Goal: Transaction & Acquisition: Book appointment/travel/reservation

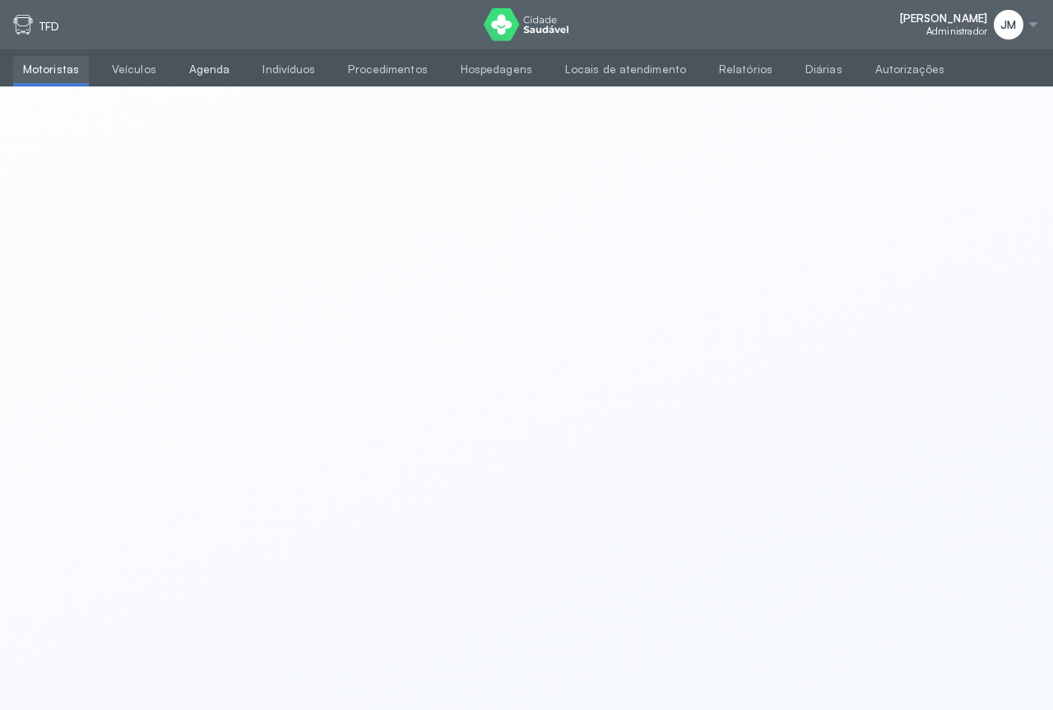
click at [207, 70] on link "Agenda" at bounding box center [209, 69] width 61 height 27
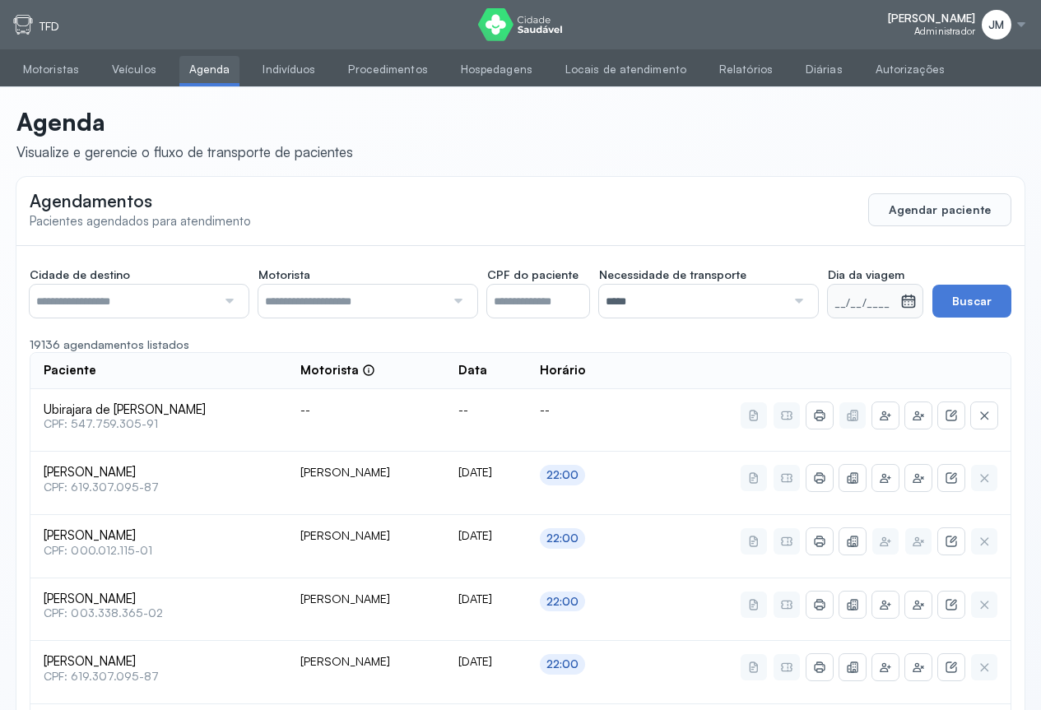
click at [228, 296] on div at bounding box center [227, 301] width 22 height 33
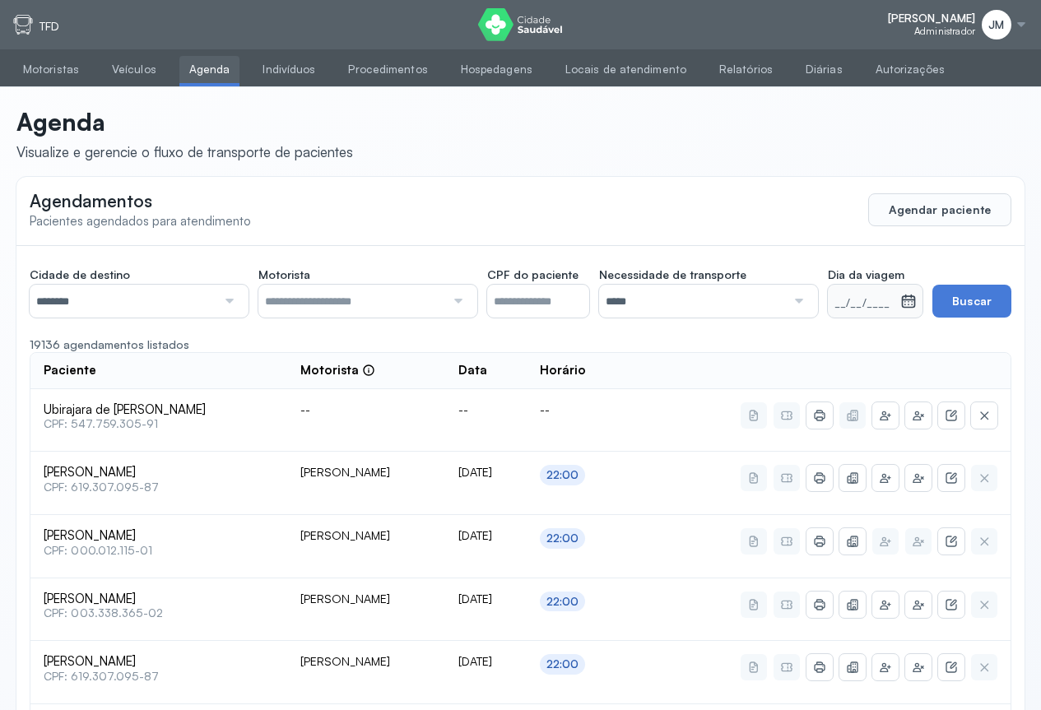
click at [455, 303] on div at bounding box center [456, 301] width 22 height 33
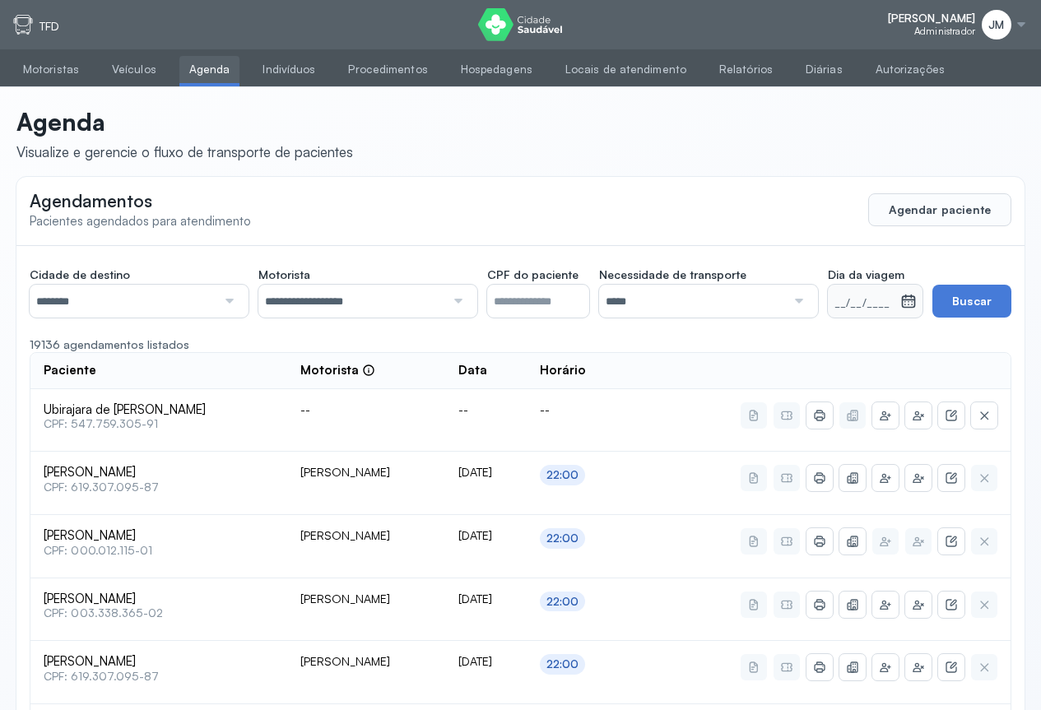
click at [802, 296] on div at bounding box center [797, 301] width 22 height 33
click at [919, 304] on div "29/08/2025" at bounding box center [885, 301] width 76 height 33
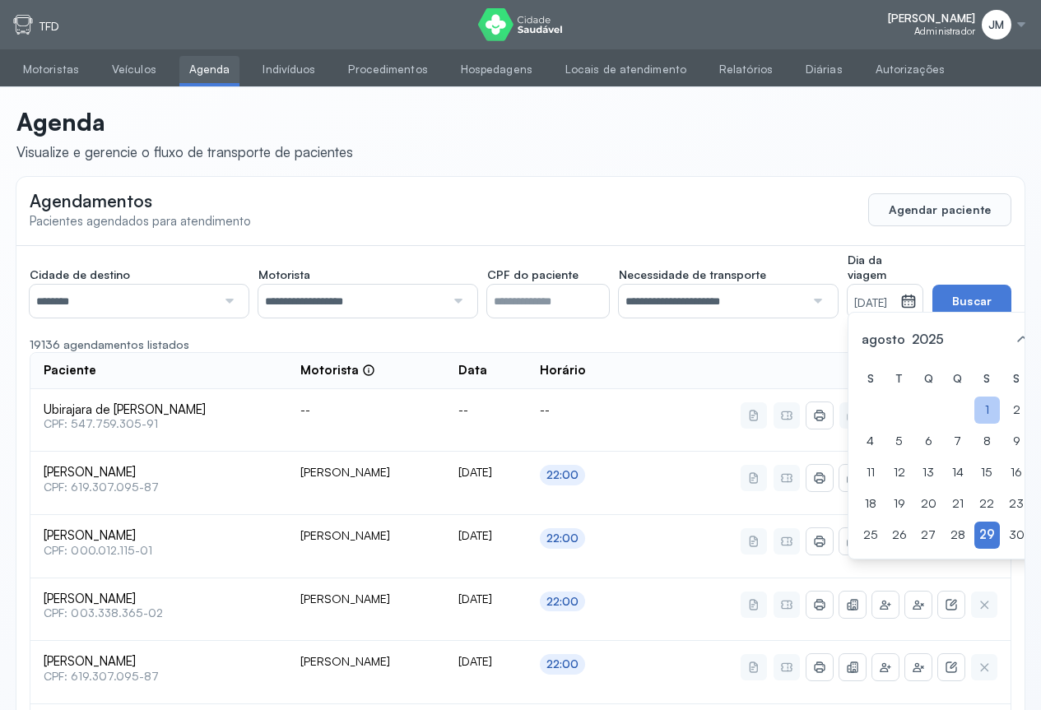
drag, startPoint x: 964, startPoint y: 425, endPoint x: 964, endPoint y: 400, distance: 25.5
click at [964, 428] on div "1" at bounding box center [957, 441] width 25 height 27
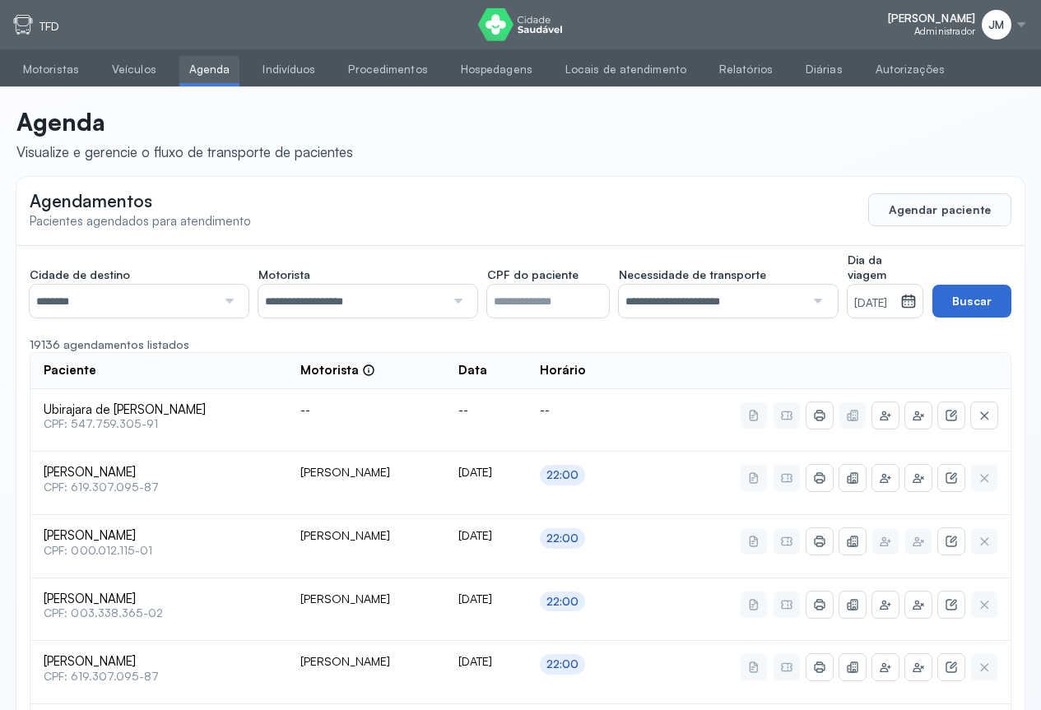
click at [991, 304] on button "Buscar" at bounding box center [971, 301] width 79 height 33
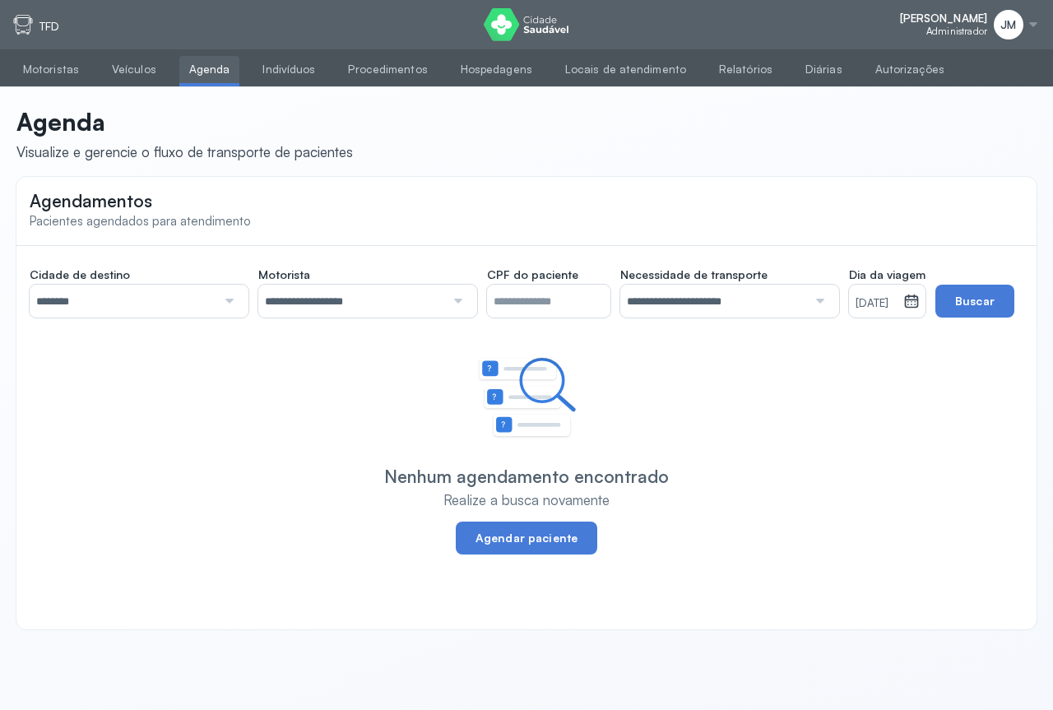
click at [920, 302] on icon at bounding box center [911, 301] width 16 height 16
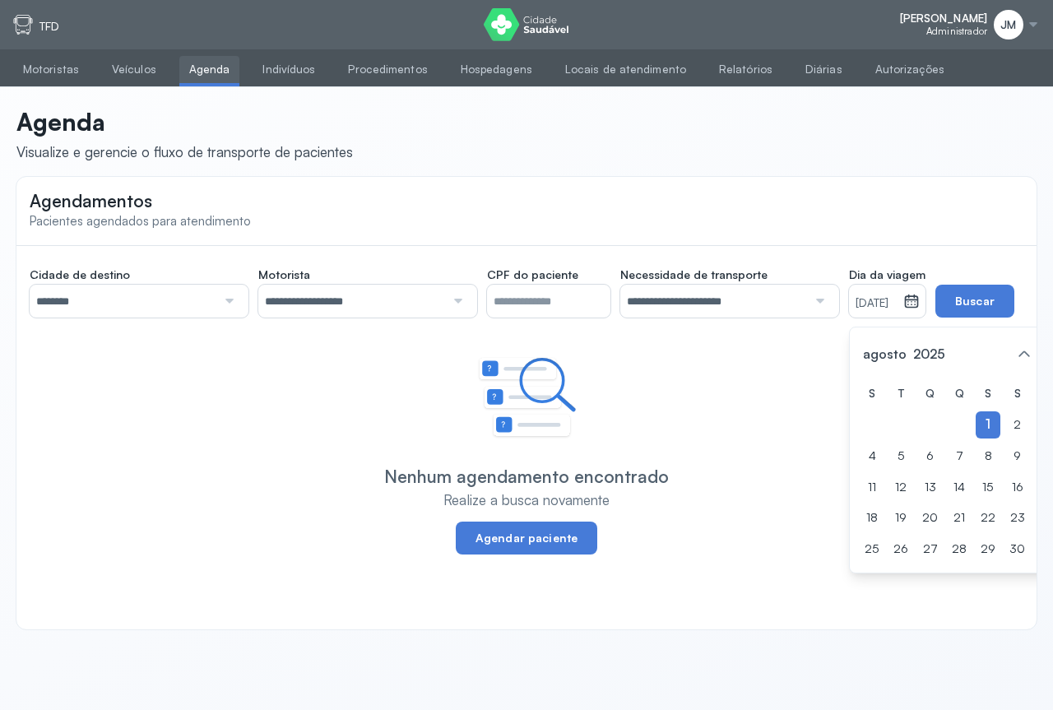
click at [687, 373] on div "Nenhum agendamento encontrado Realize a busca novamente Agendar paciente" at bounding box center [526, 455] width 961 height 197
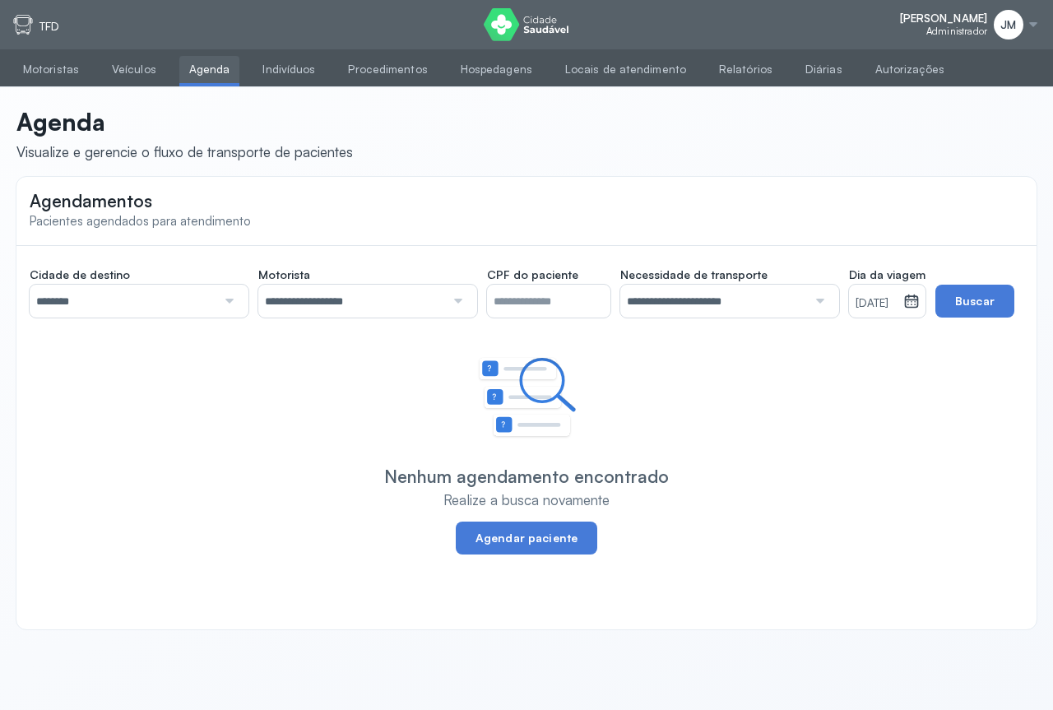
click at [202, 303] on input "********" at bounding box center [123, 301] width 187 height 33
drag, startPoint x: 60, startPoint y: 378, endPoint x: 151, endPoint y: 368, distance: 91.0
click at [59, 375] on div "**********" at bounding box center [526, 426] width 1020 height 361
click at [920, 304] on icon at bounding box center [911, 301] width 16 height 16
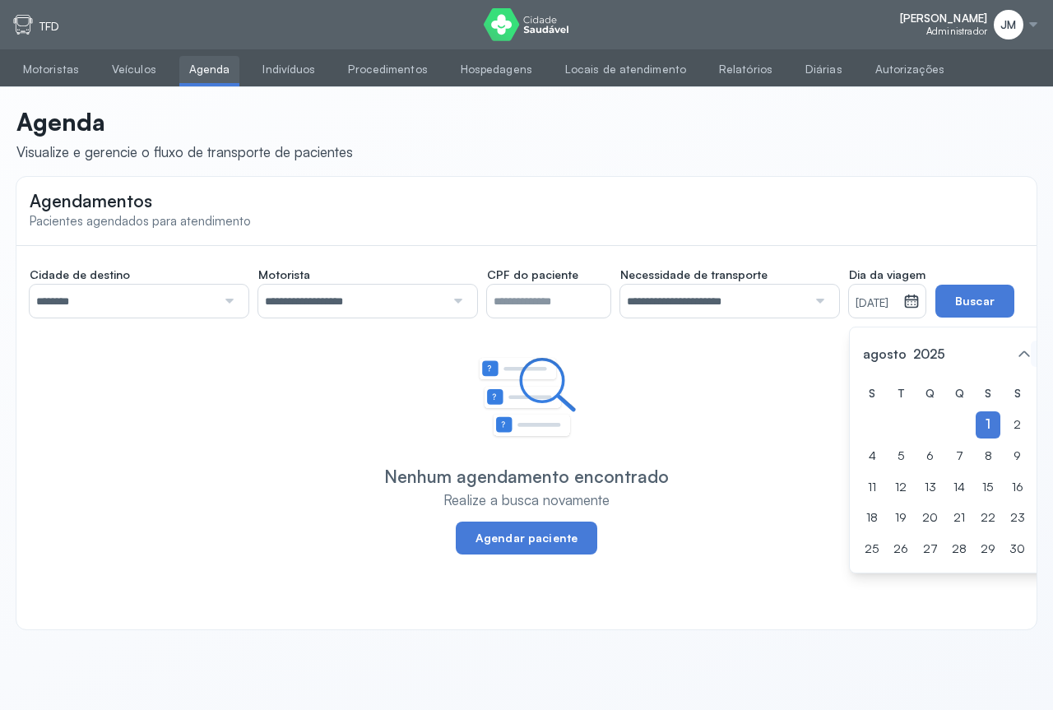
click at [1034, 352] on icon at bounding box center [1044, 354] width 26 height 26
click at [1034, 412] on div "1" at bounding box center [1046, 424] width 25 height 27
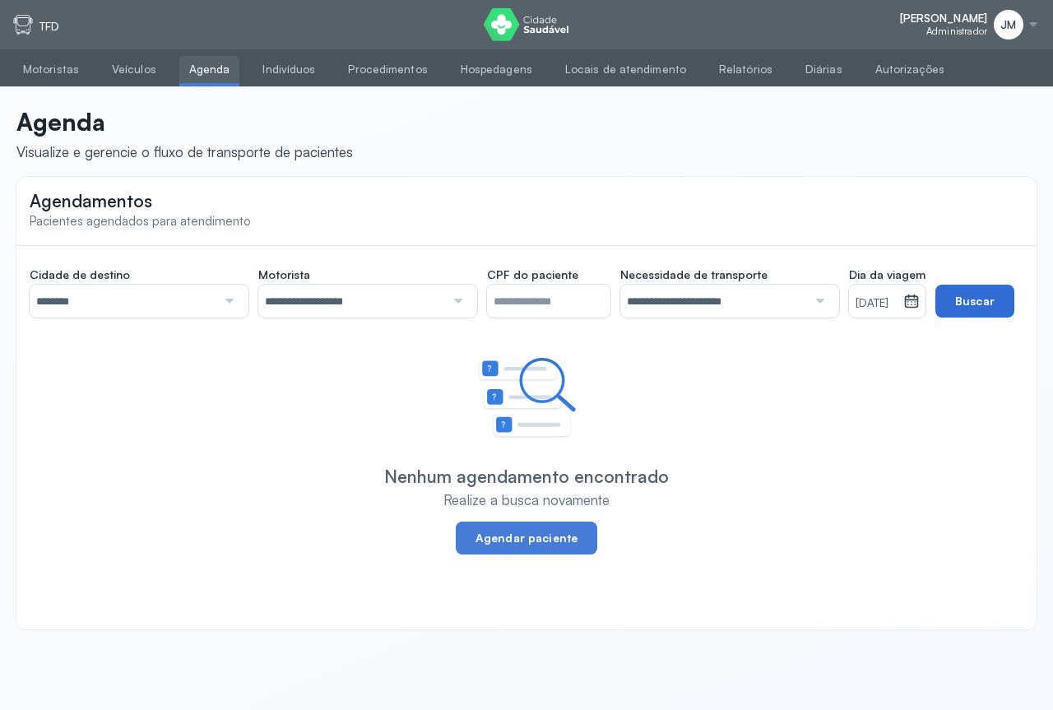
click at [992, 301] on button "Buscar" at bounding box center [974, 301] width 79 height 33
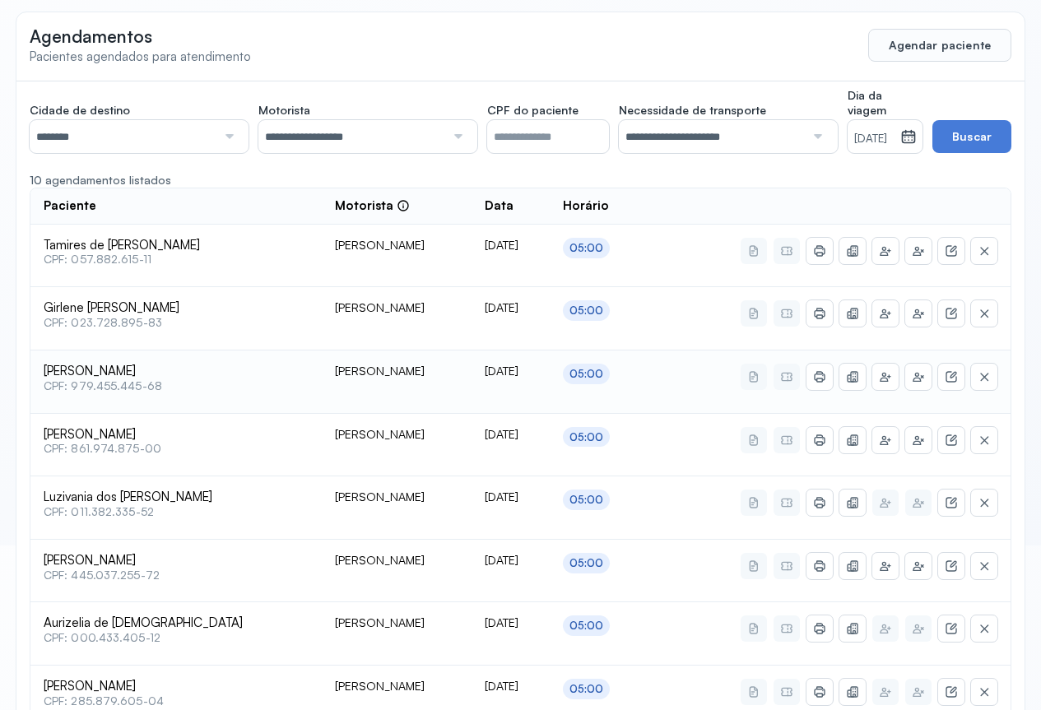
scroll to position [247, 0]
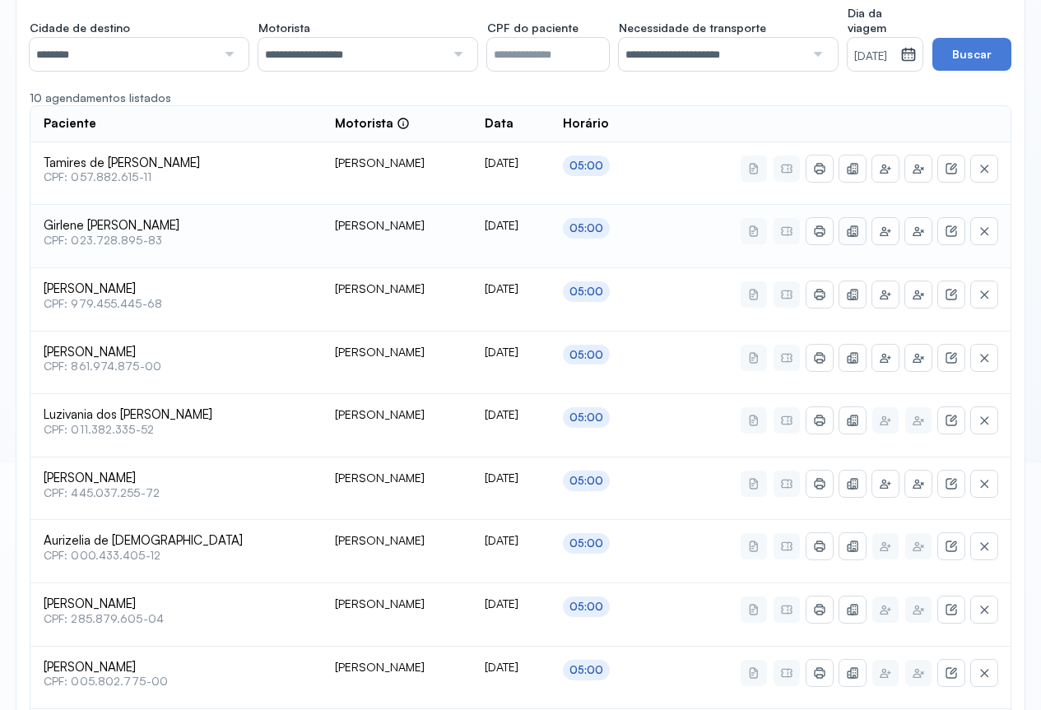
click at [858, 175] on icon at bounding box center [852, 168] width 13 height 13
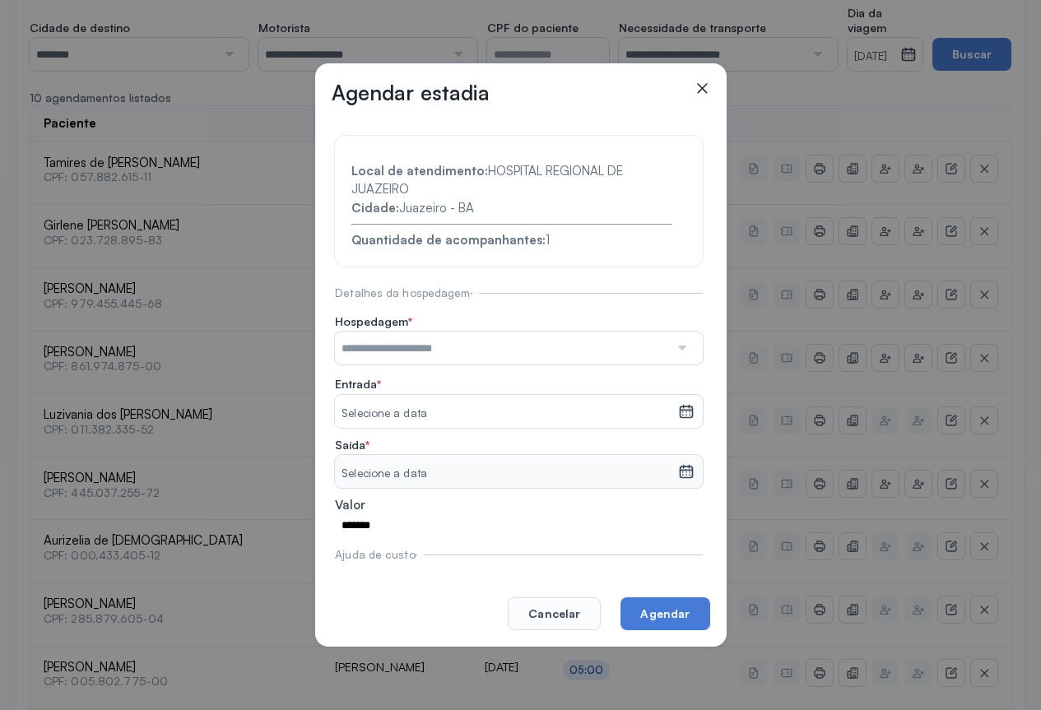
click at [706, 88] on icon at bounding box center [702, 88] width 16 height 16
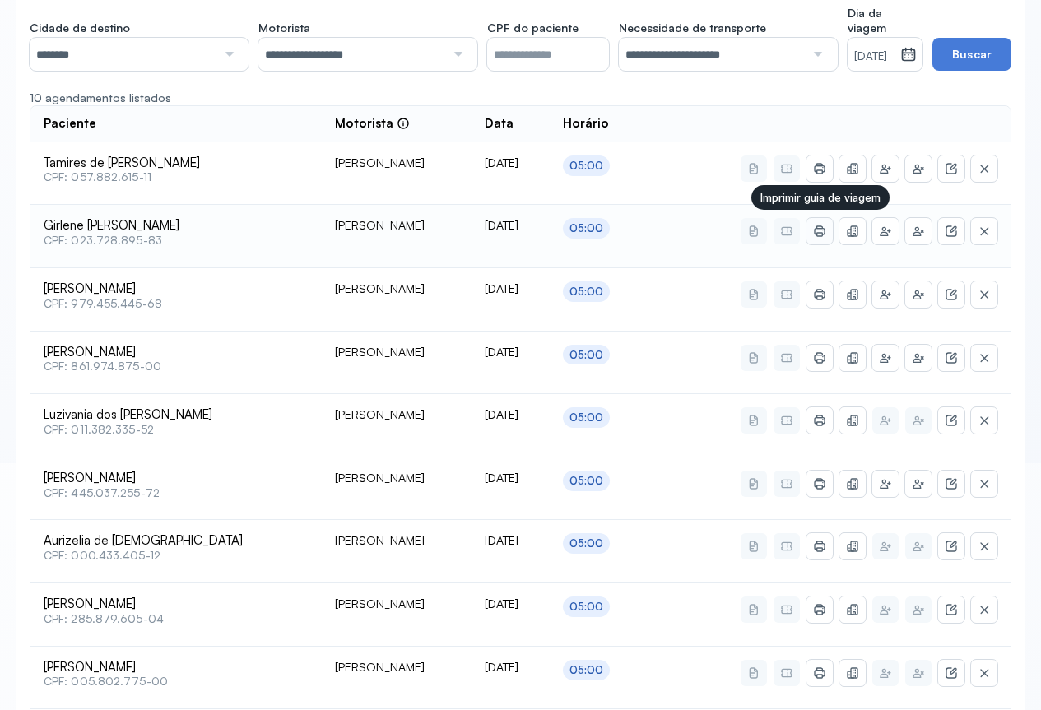
click at [813, 223] on button at bounding box center [819, 231] width 26 height 26
click at [687, 87] on div "**********" at bounding box center [520, 419] width 1008 height 841
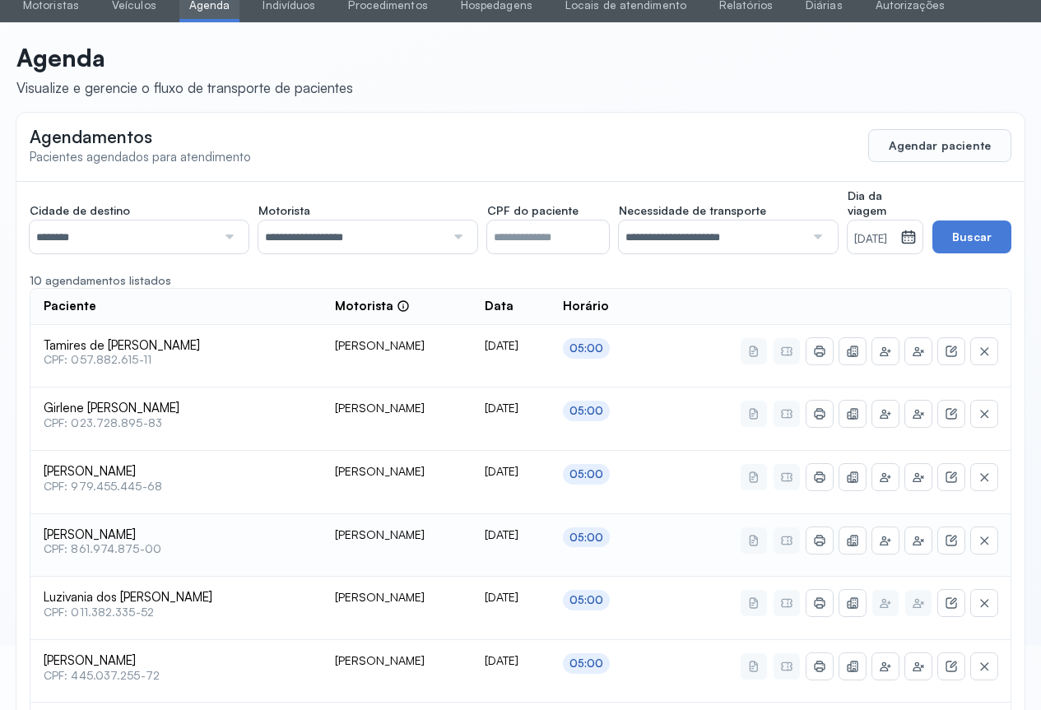
scroll to position [0, 0]
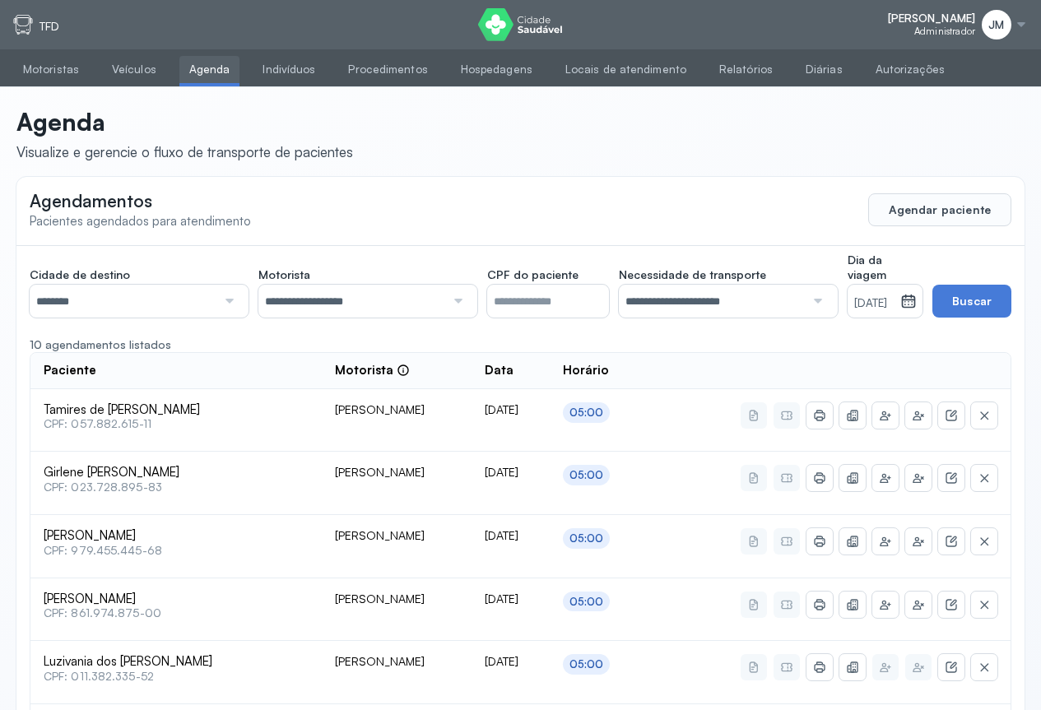
click at [914, 306] on icon at bounding box center [908, 301] width 16 height 16
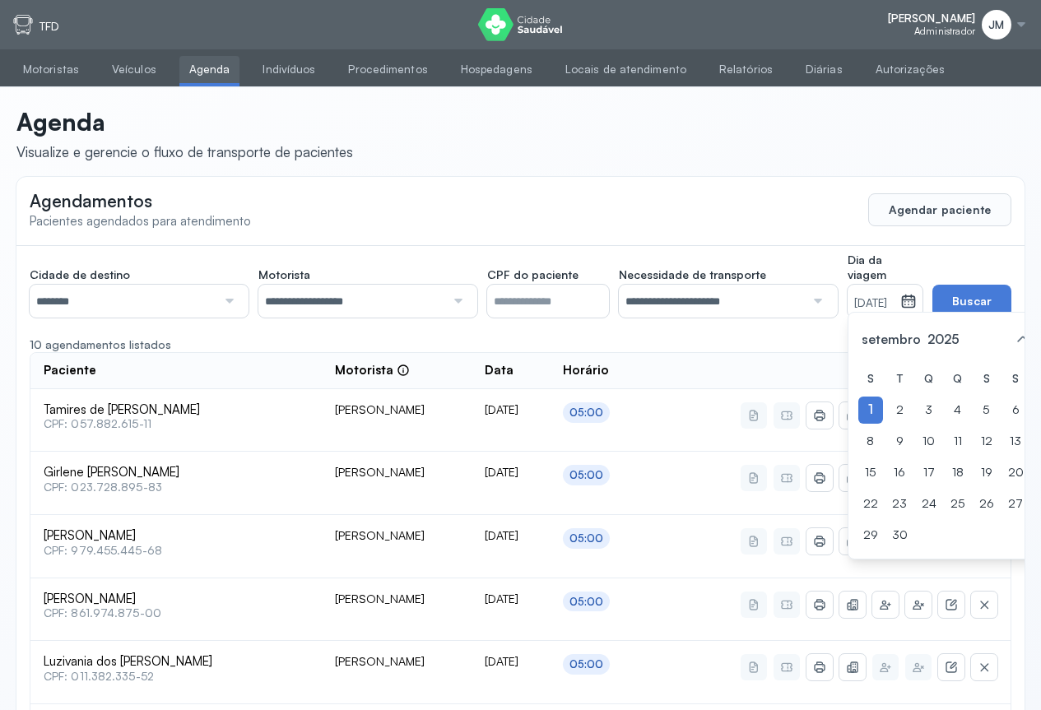
click at [219, 294] on div at bounding box center [227, 301] width 22 height 33
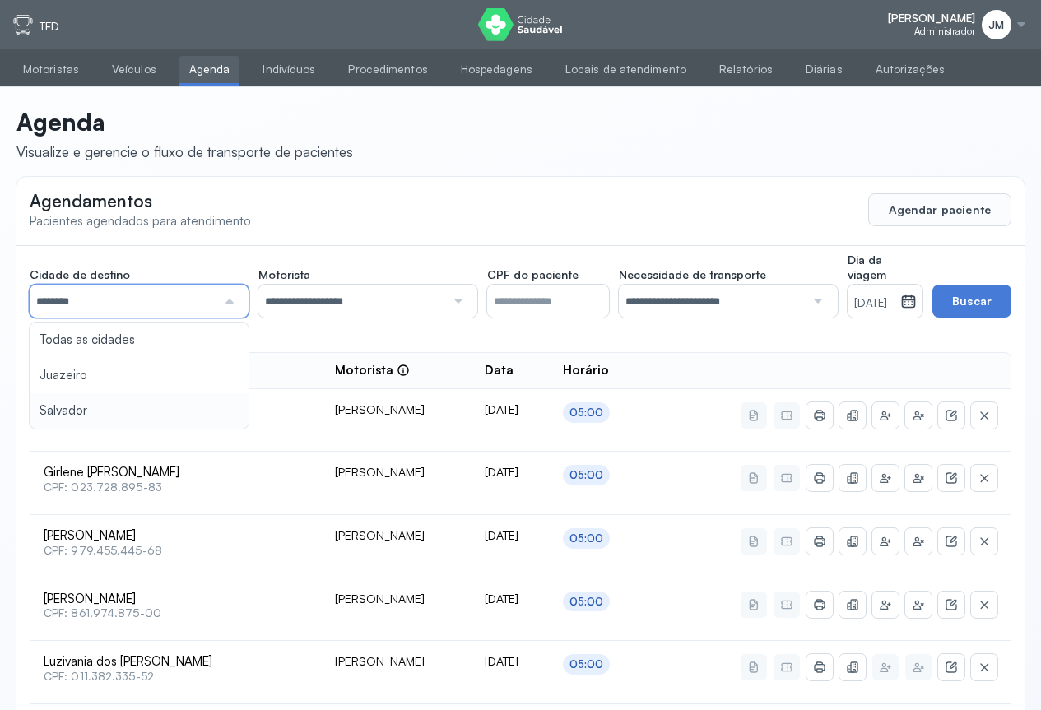
click at [67, 411] on div "**********" at bounding box center [520, 666] width 1008 height 841
click at [915, 302] on icon at bounding box center [908, 301] width 16 height 16
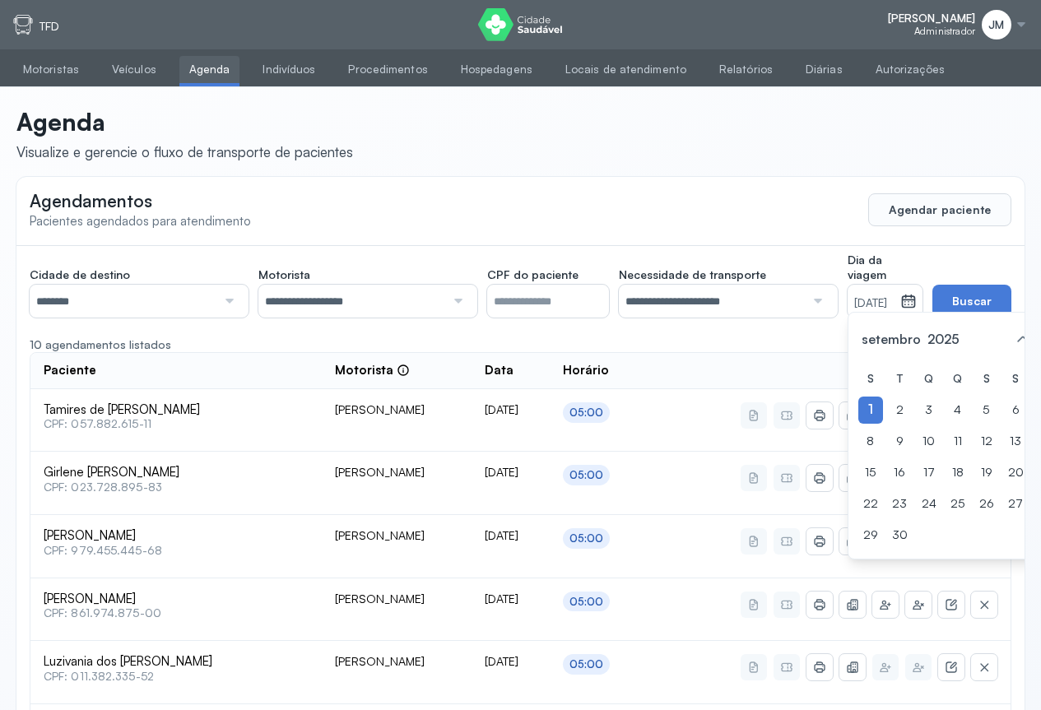
click at [909, 310] on div at bounding box center [906, 303] width 12 height 20
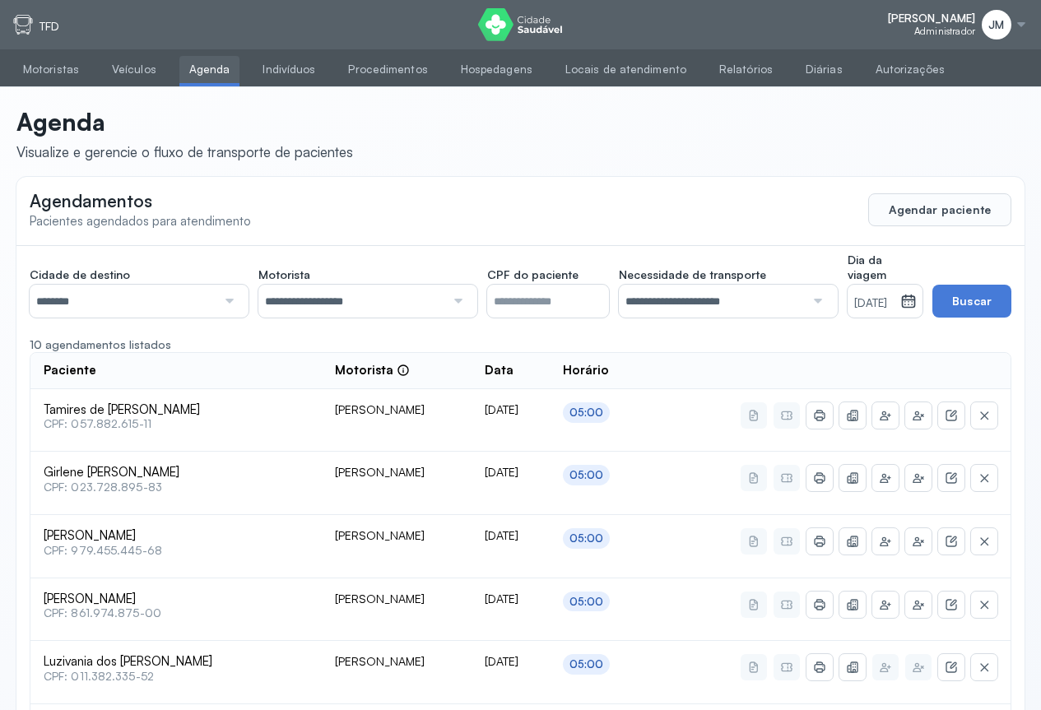
click at [904, 306] on icon at bounding box center [909, 302] width 14 height 12
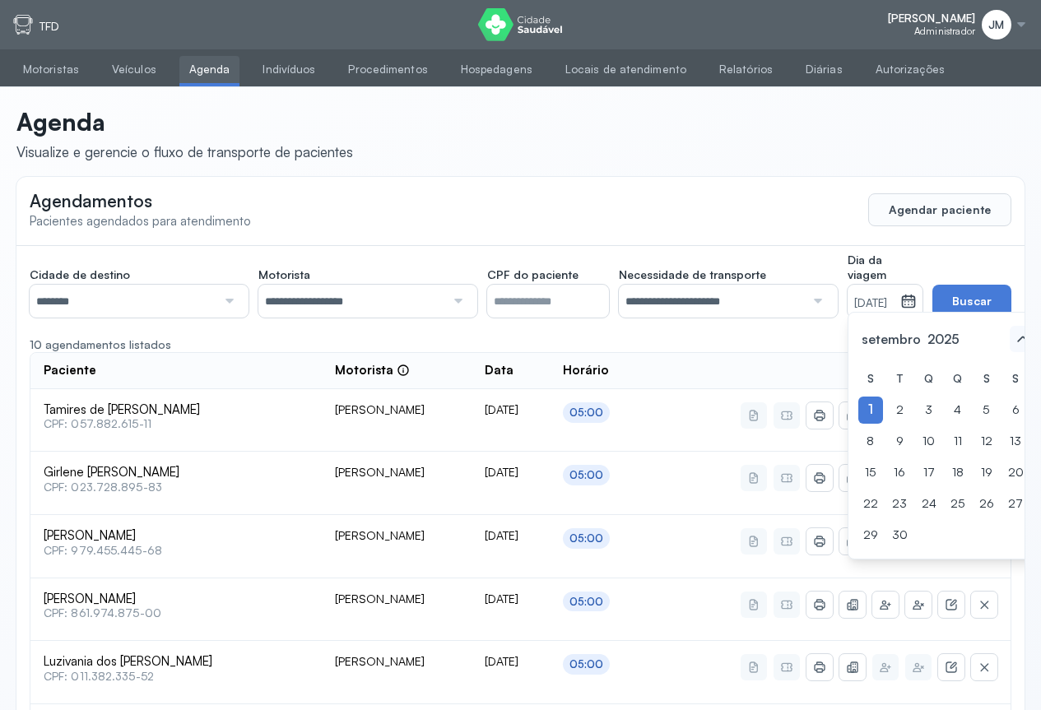
click at [1009, 352] on icon at bounding box center [1022, 339] width 26 height 26
click at [1033, 548] on div "31" at bounding box center [1045, 535] width 25 height 27
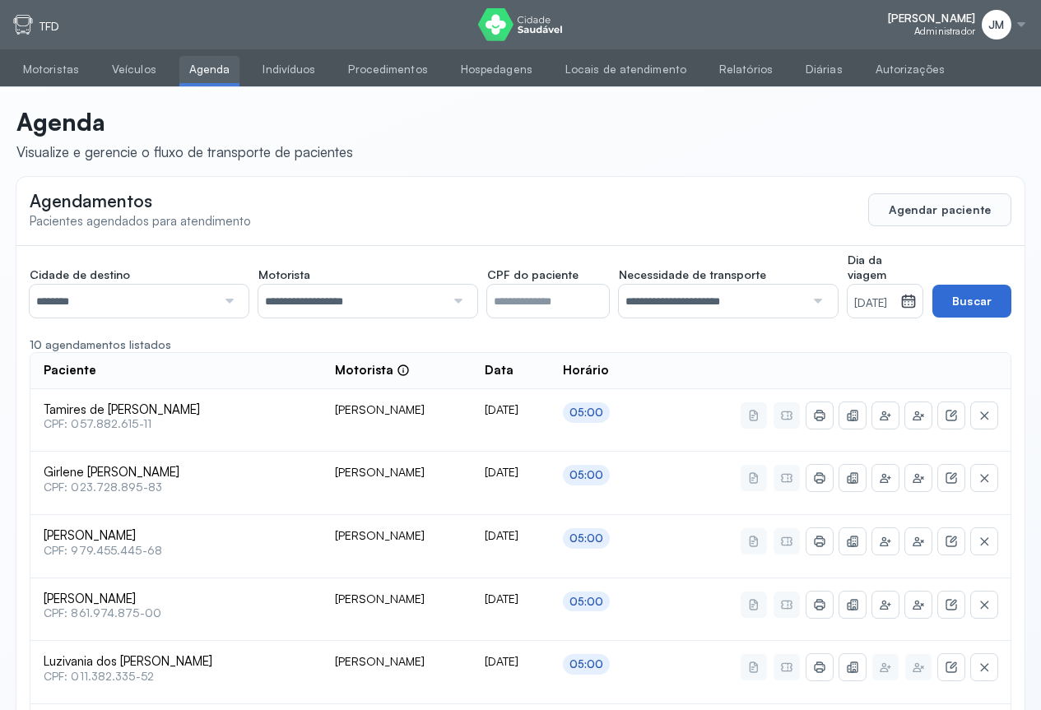
click at [963, 302] on button "Buscar" at bounding box center [971, 301] width 79 height 33
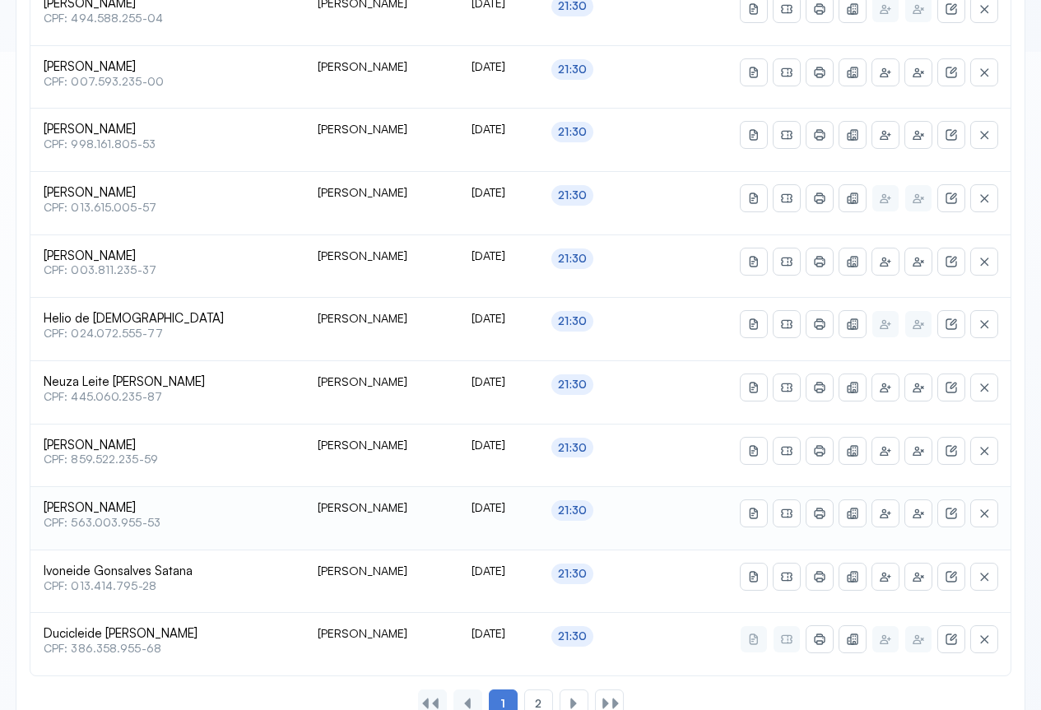
scroll to position [708, 0]
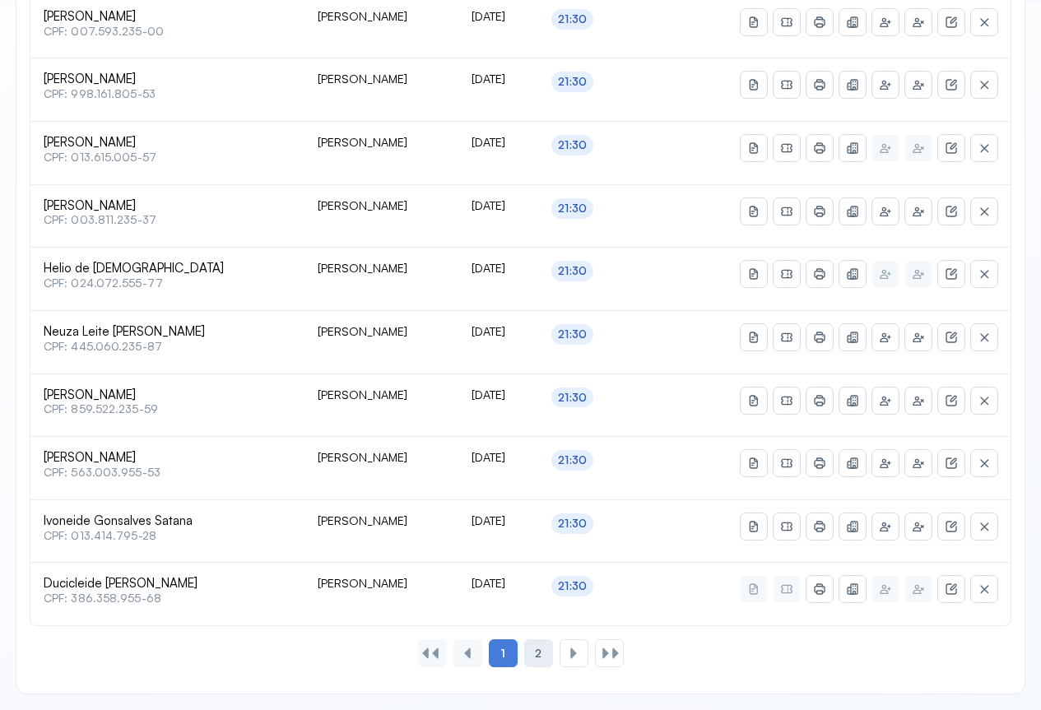
click at [559, 657] on div "2" at bounding box center [573, 653] width 29 height 28
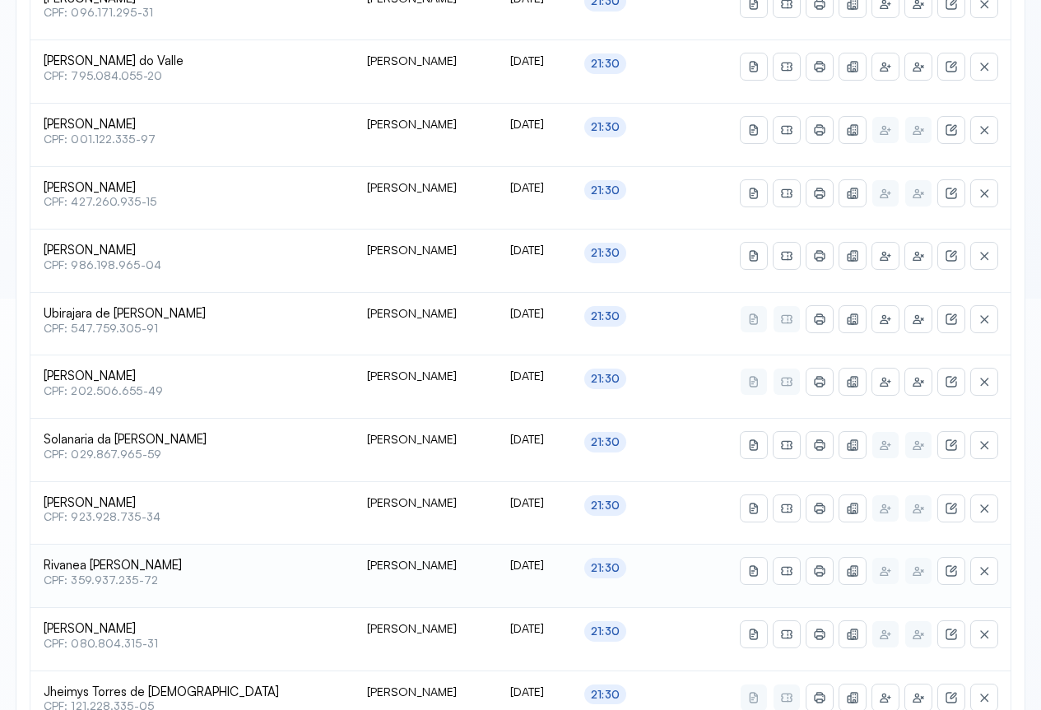
scroll to position [582, 0]
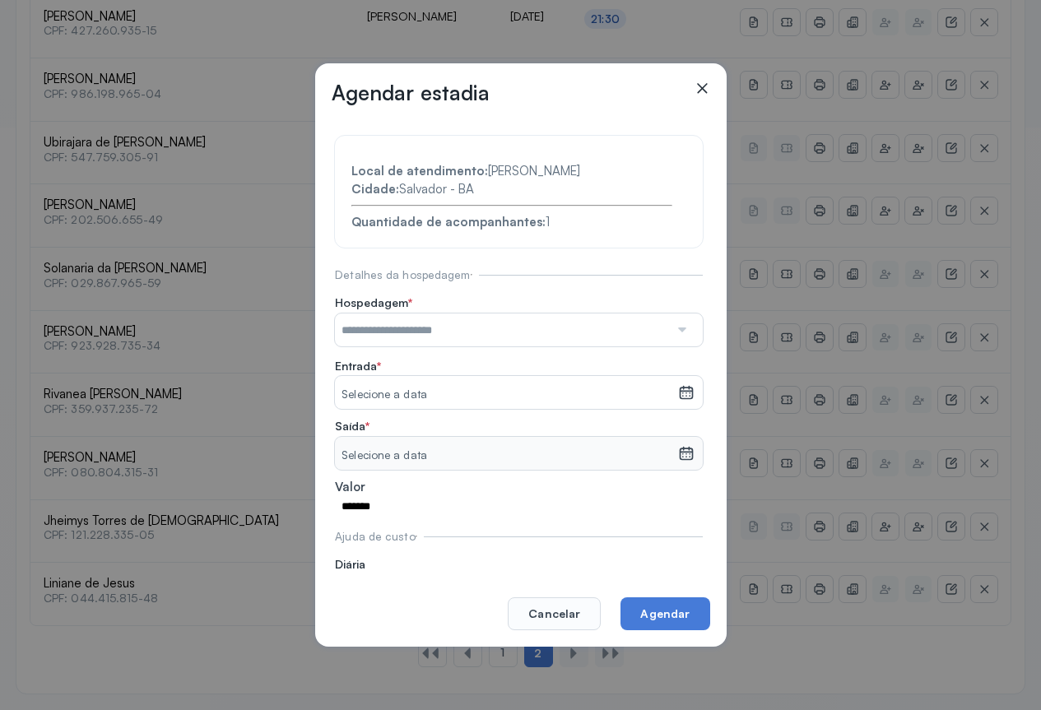
click at [669, 329] on div at bounding box center [681, 329] width 24 height 33
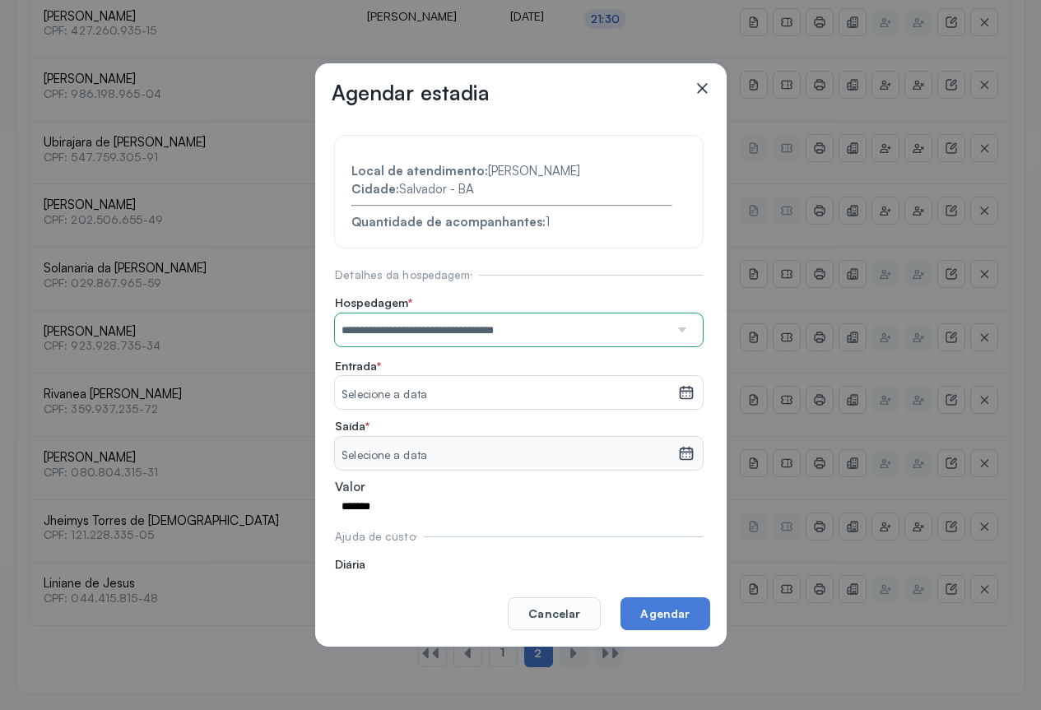
click at [488, 401] on section "**********" at bounding box center [519, 372] width 368 height 472
click at [680, 386] on icon at bounding box center [686, 392] width 16 height 16
click at [528, 445] on icon at bounding box center [530, 445] width 11 height 6
click at [359, 512] on div "1" at bounding box center [358, 516] width 25 height 27
click at [680, 452] on icon at bounding box center [686, 449] width 12 height 7
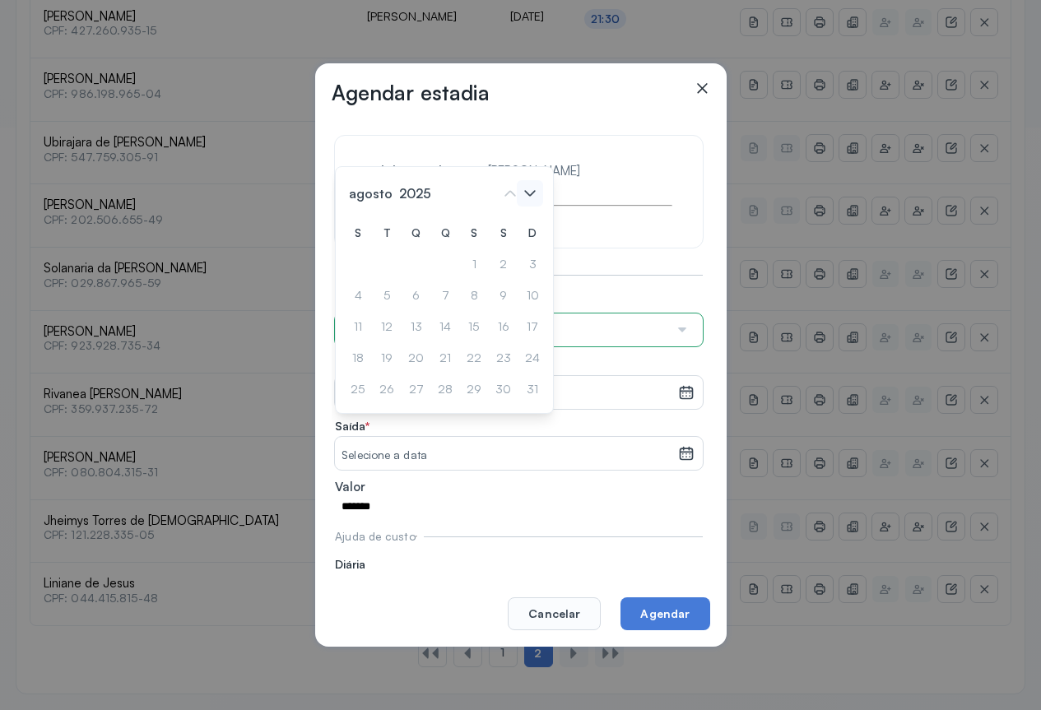
click at [534, 192] on icon at bounding box center [530, 194] width 11 height 6
click at [520, 259] on div "1" at bounding box center [532, 264] width 25 height 27
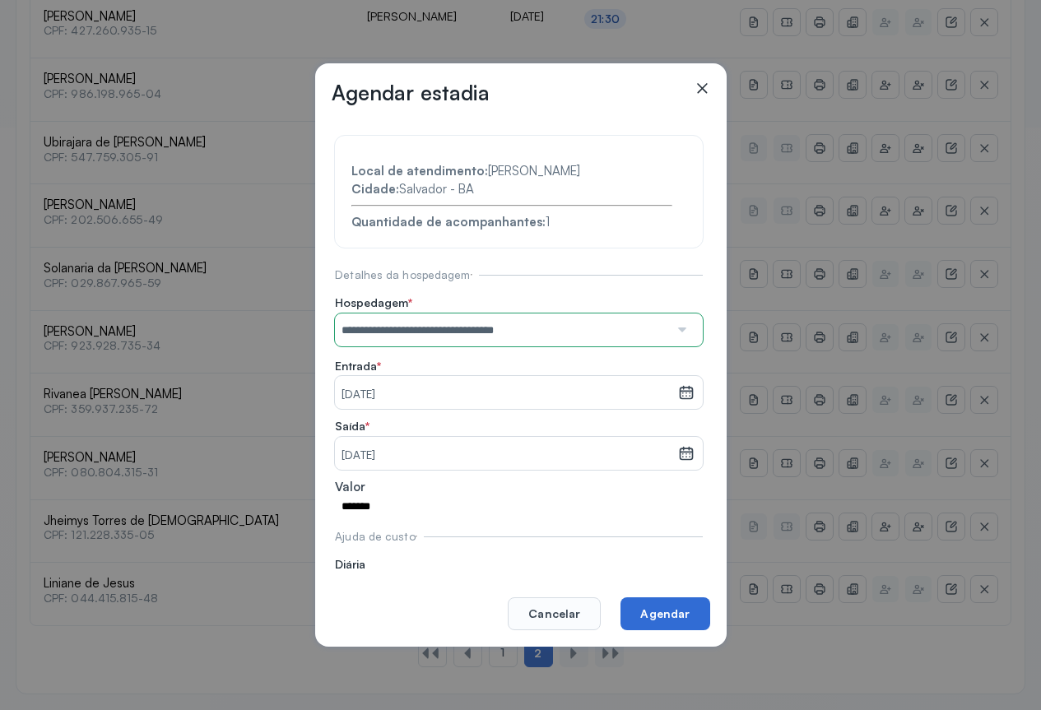
click at [667, 615] on button "Agendar" at bounding box center [664, 613] width 89 height 33
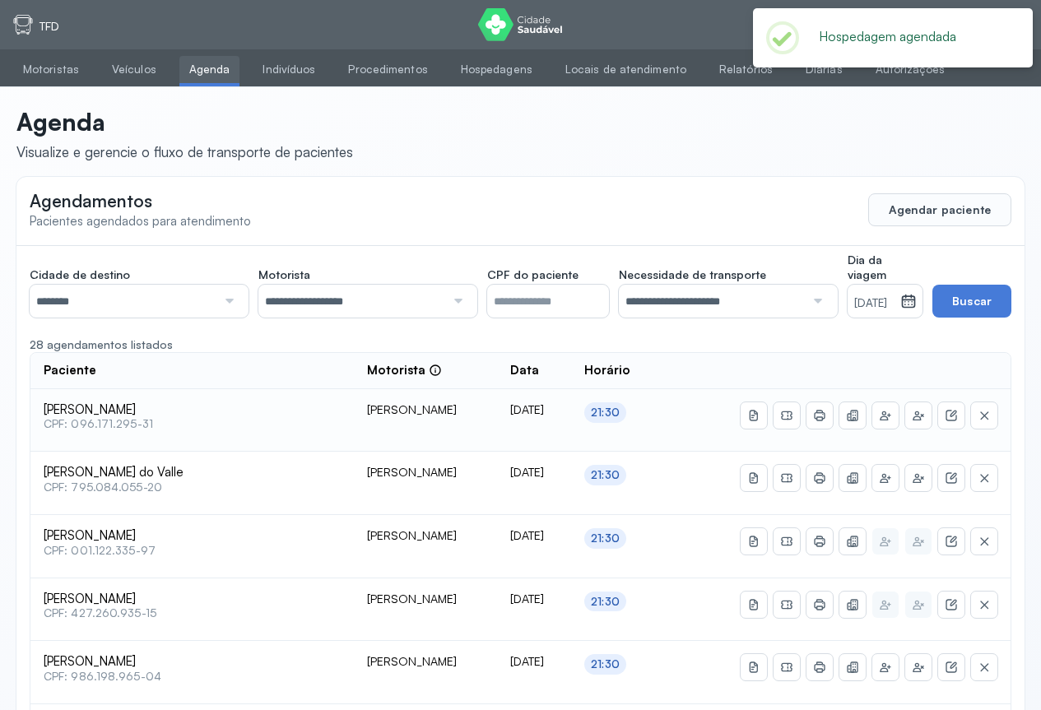
scroll to position [165, 0]
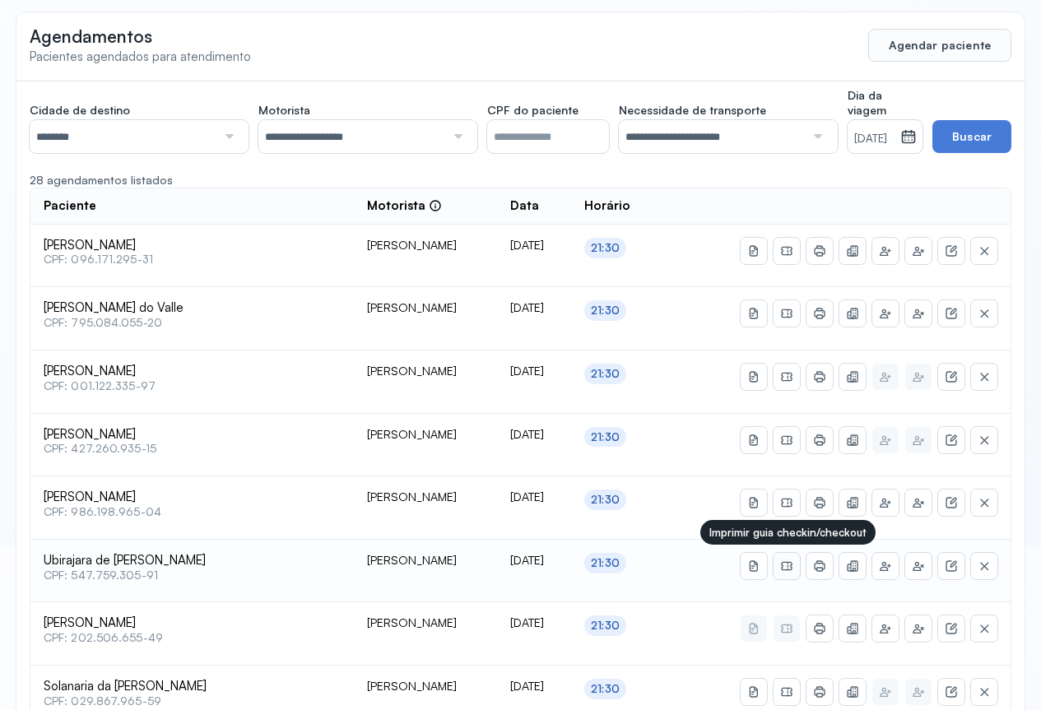
click at [786, 567] on icon at bounding box center [786, 565] width 13 height 13
click at [819, 255] on icon at bounding box center [819, 251] width 11 height 7
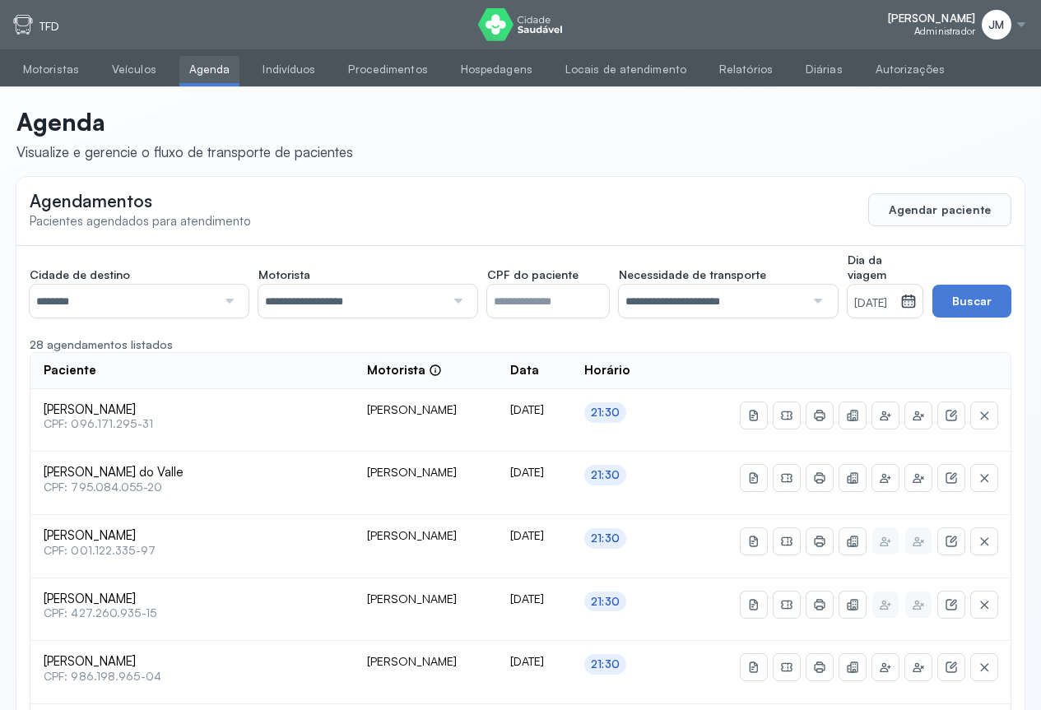
click at [1021, 18] on div at bounding box center [1020, 24] width 13 height 13
click at [895, 116] on div "Sair" at bounding box center [931, 116] width 77 height 14
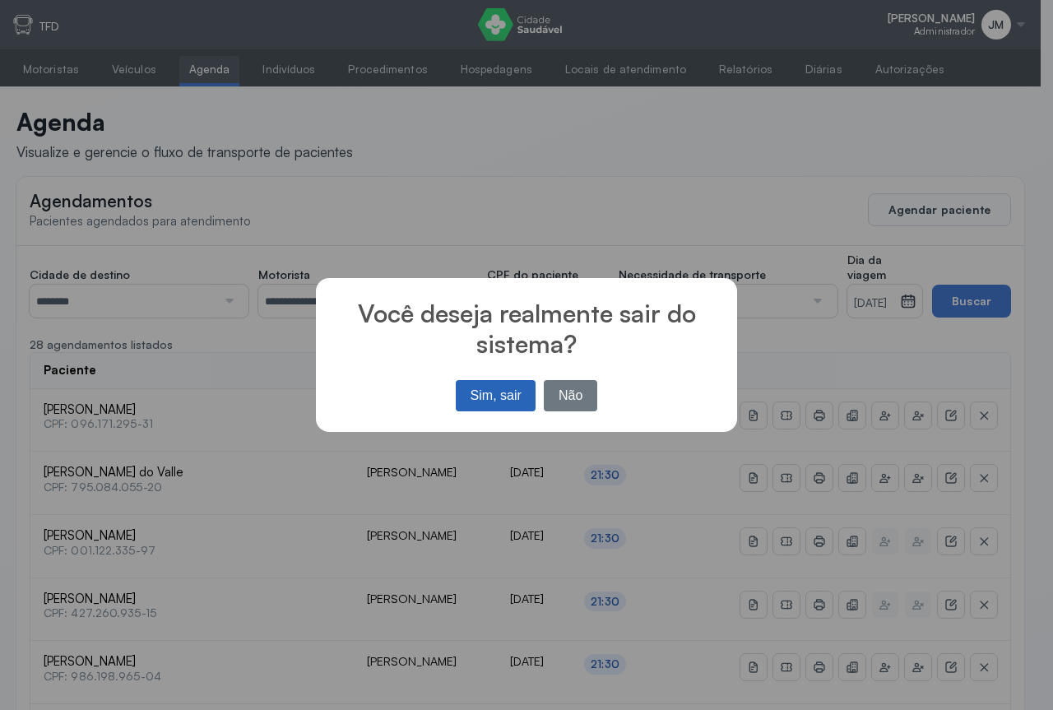
drag, startPoint x: 504, startPoint y: 392, endPoint x: 685, endPoint y: 240, distance: 236.5
click at [505, 391] on button "Sim, sair" at bounding box center [496, 395] width 80 height 31
